Goal: Task Accomplishment & Management: Use online tool/utility

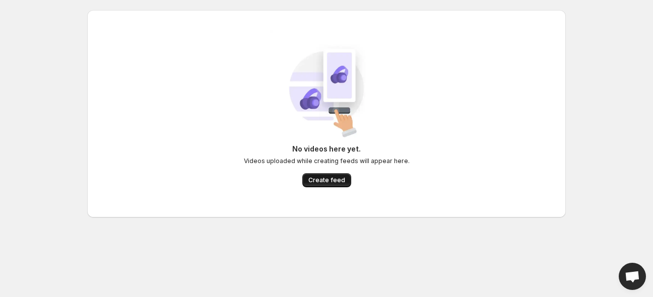
click at [349, 185] on button "Create feed" at bounding box center [326, 180] width 49 height 14
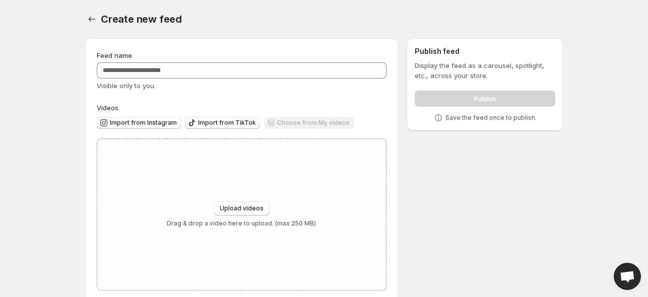
drag, startPoint x: 349, startPoint y: 185, endPoint x: 214, endPoint y: 95, distance: 161.8
click at [214, 95] on div "Feed name Visible only to you. Videos Import from Instagram Import from TikTok …" at bounding box center [242, 170] width 290 height 240
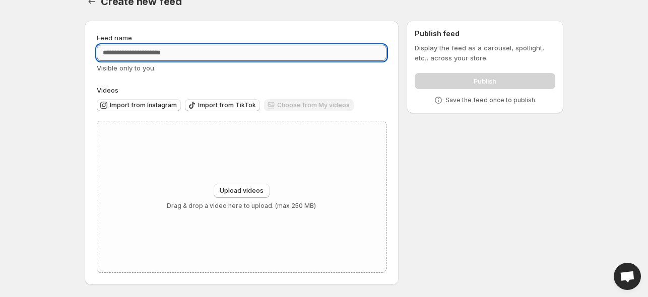
click at [195, 50] on input "Feed name" at bounding box center [242, 53] width 290 height 16
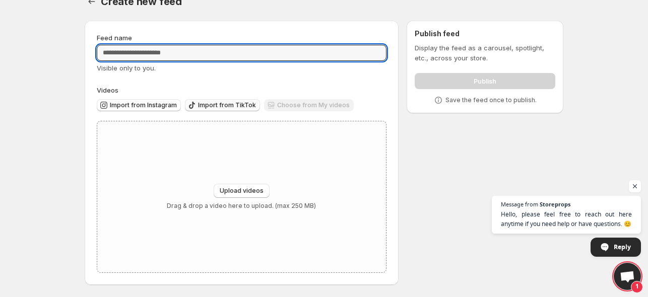
click at [225, 105] on span "Import from TikTok" at bounding box center [227, 105] width 58 height 8
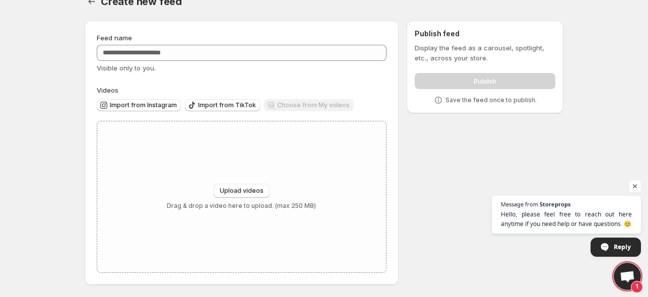
click at [280, 106] on div "Choose from My videos" at bounding box center [309, 106] width 90 height 14
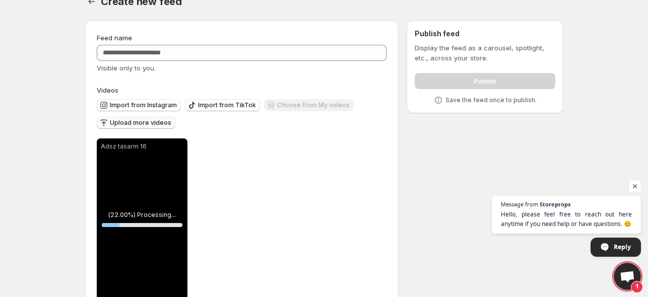
click at [141, 122] on span "Upload more videos" at bounding box center [141, 123] width 62 height 8
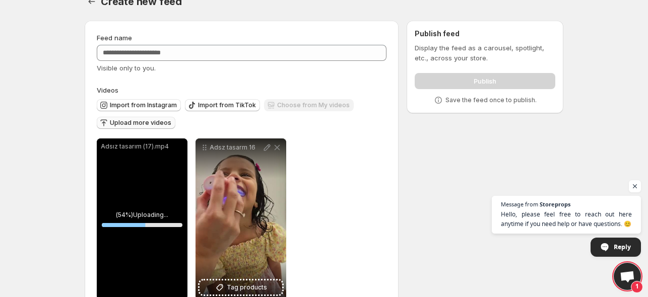
scroll to position [44, 0]
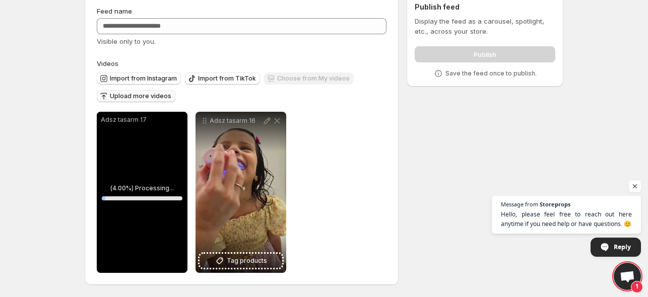
click at [138, 96] on span "Upload more videos" at bounding box center [141, 96] width 62 height 8
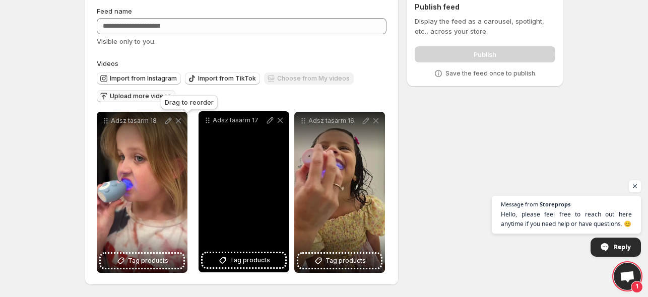
click at [210, 120] on icon at bounding box center [208, 120] width 10 height 10
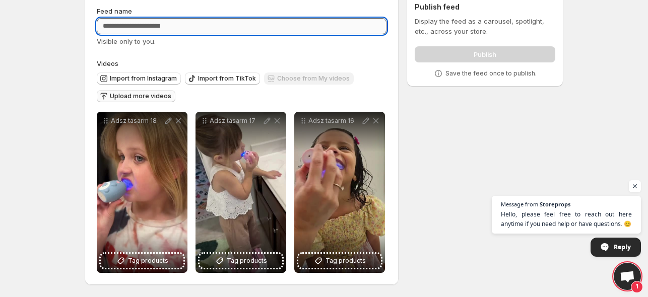
click at [143, 26] on input "Feed name" at bounding box center [242, 26] width 290 height 16
paste input "**********"
type input "**********"
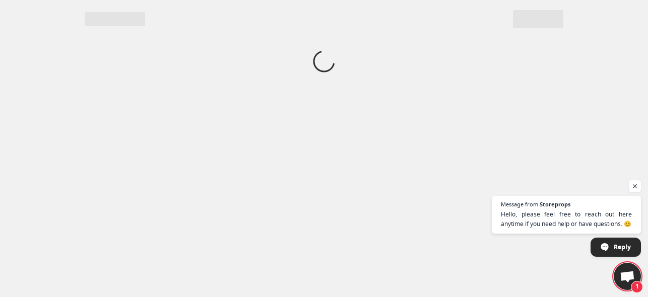
scroll to position [0, 0]
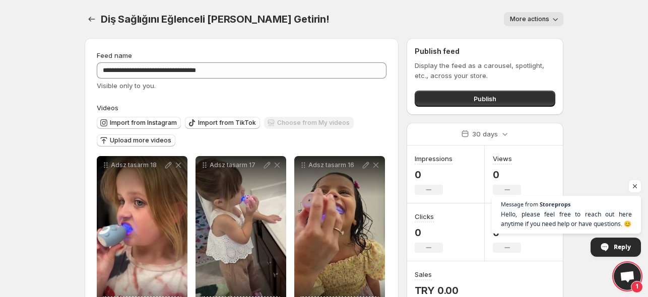
scroll to position [44, 0]
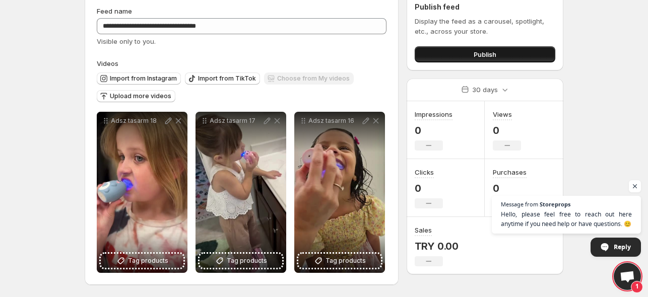
click at [491, 58] on span "Publish" at bounding box center [485, 54] width 23 height 10
click at [636, 189] on span "Open chat" at bounding box center [635, 186] width 12 height 12
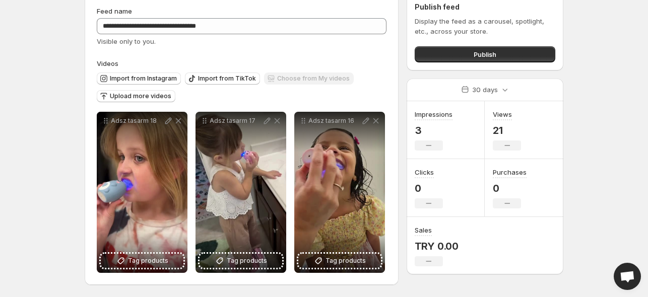
scroll to position [0, 0]
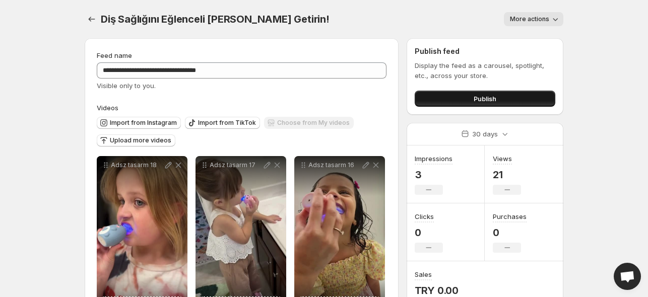
click at [498, 98] on button "Publish" at bounding box center [485, 99] width 141 height 16
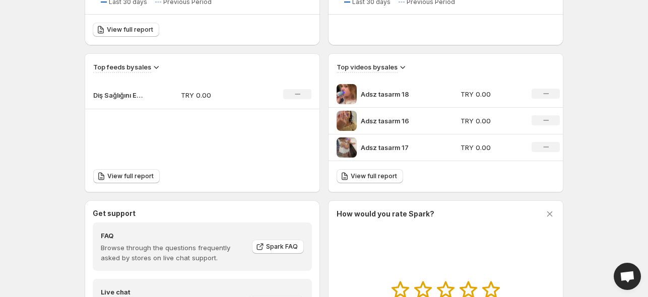
scroll to position [420, 0]
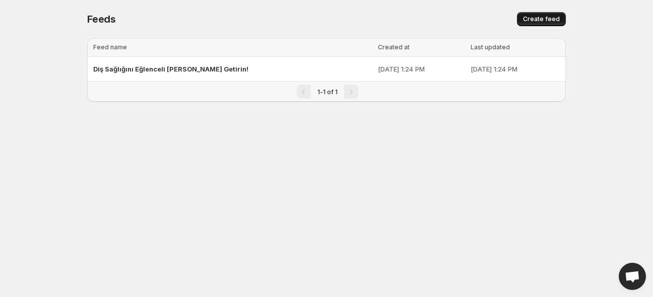
click at [544, 16] on span "Create feed" at bounding box center [541, 19] width 37 height 8
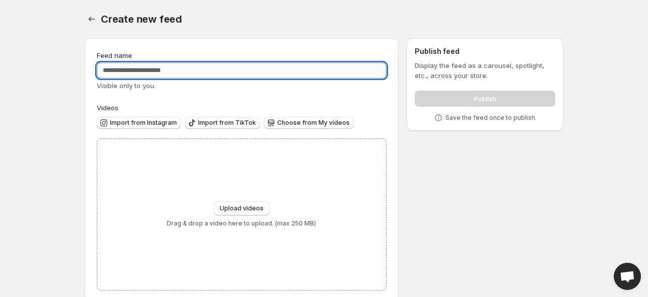
click at [197, 74] on input "Feed name" at bounding box center [242, 71] width 290 height 16
type input "*"
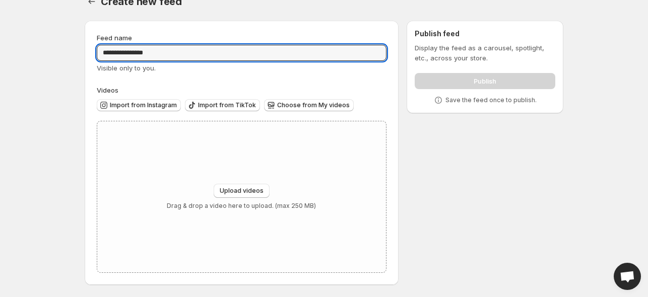
type input "**********"
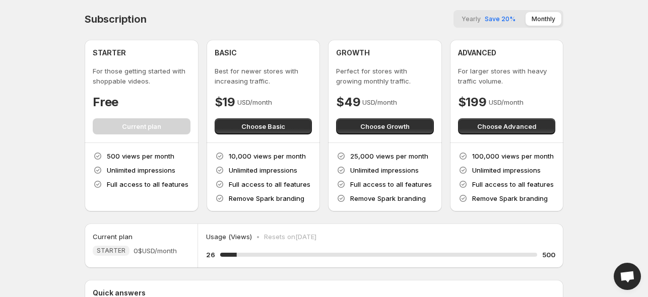
scroll to position [127, 0]
